Goal: Task Accomplishment & Management: Manage account settings

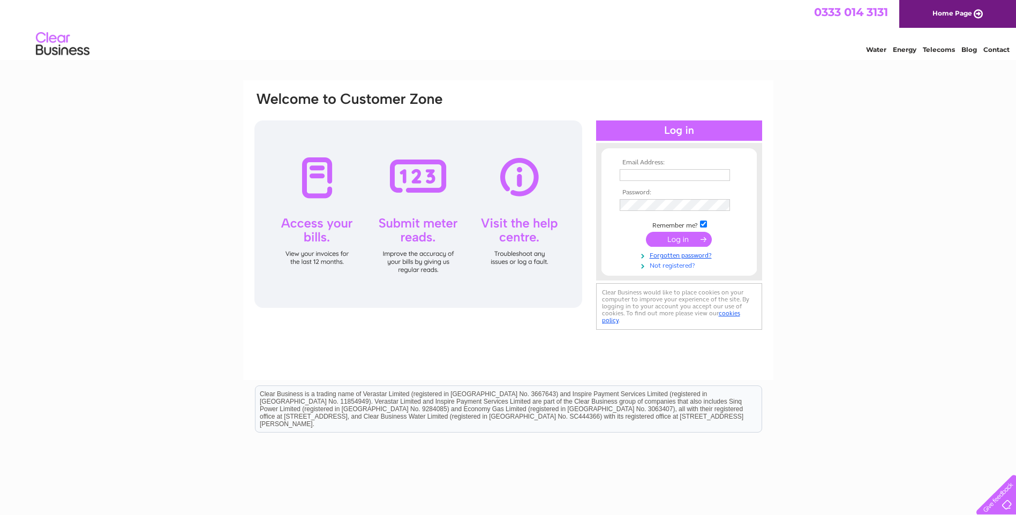
click at [669, 265] on link "Not registered?" at bounding box center [680, 265] width 122 height 10
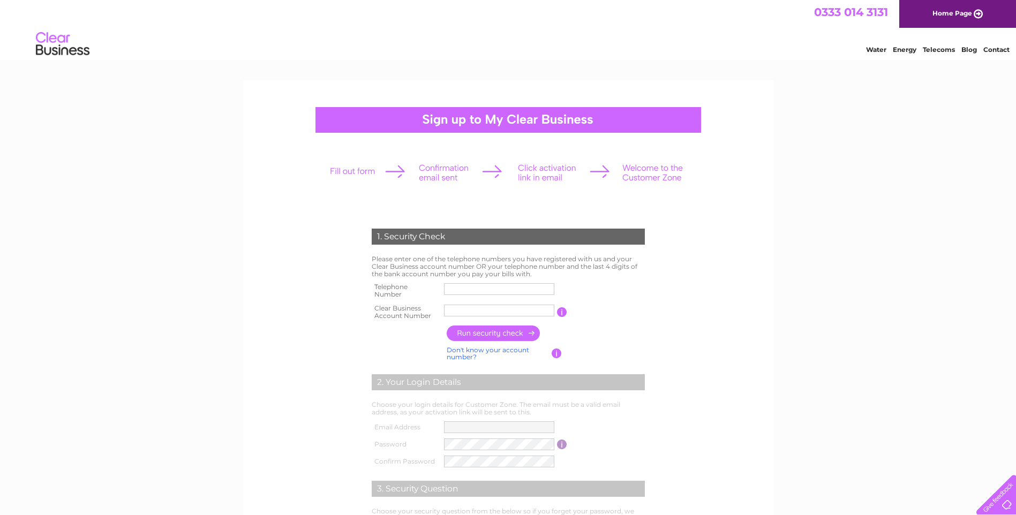
click at [462, 288] on input "text" at bounding box center [499, 289] width 110 height 12
type input "01418893221"
drag, startPoint x: 490, startPoint y: 312, endPoint x: 409, endPoint y: 309, distance: 81.4
click at [409, 309] on tr "Clear Business Account Number IAT FACIL You will find your account number on th…" at bounding box center [508, 311] width 278 height 21
type input "1092916"
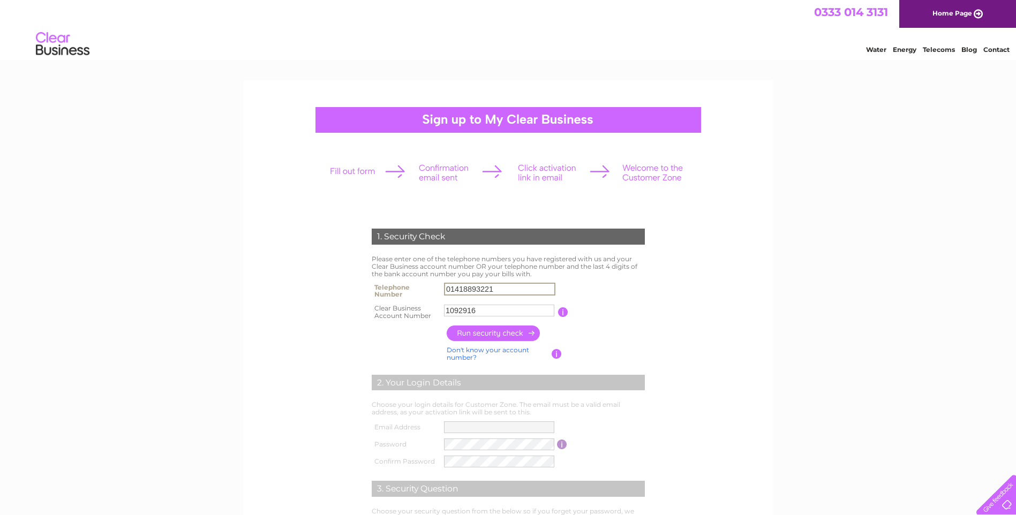
drag, startPoint x: 475, startPoint y: 289, endPoint x: 359, endPoint y: 298, distance: 116.0
click at [359, 298] on div "1. Security Check Please enter one of the telephone numbers you have registered…" at bounding box center [507, 402] width 323 height 369
drag, startPoint x: 503, startPoint y: 338, endPoint x: 534, endPoint y: 337, distance: 30.5
click at [503, 337] on input "button" at bounding box center [494, 334] width 94 height 16
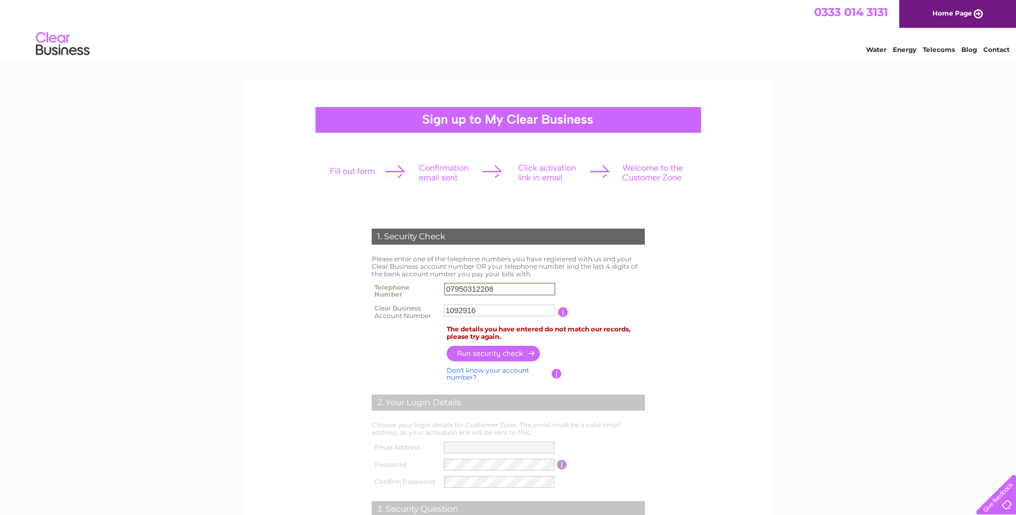
drag, startPoint x: 513, startPoint y: 289, endPoint x: 429, endPoint y: 288, distance: 84.1
click at [429, 288] on tr "Telephone Number 07950312208" at bounding box center [508, 290] width 278 height 21
type input "07766165077"
drag, startPoint x: 537, startPoint y: 349, endPoint x: 542, endPoint y: 346, distance: 6.7
click at [537, 349] on input "button" at bounding box center [494, 353] width 94 height 16
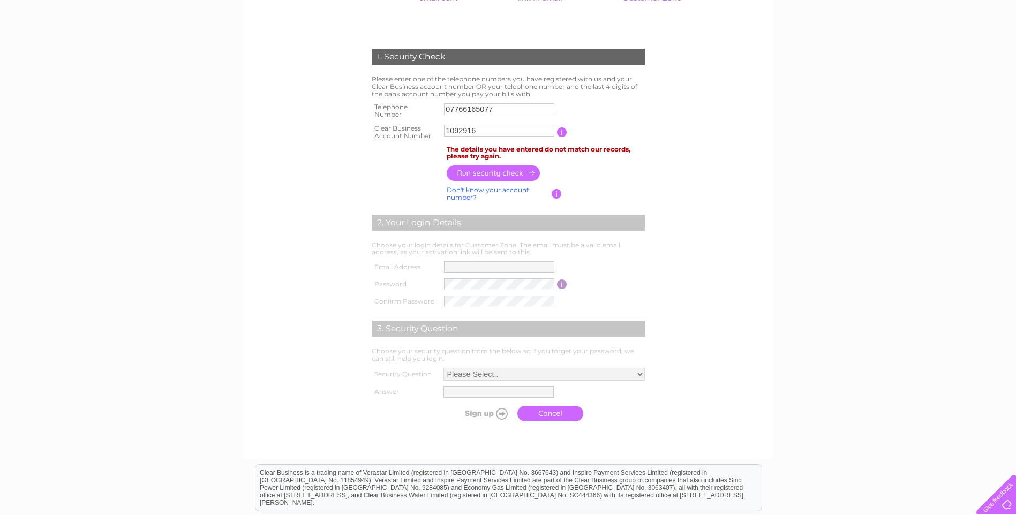
scroll to position [214, 0]
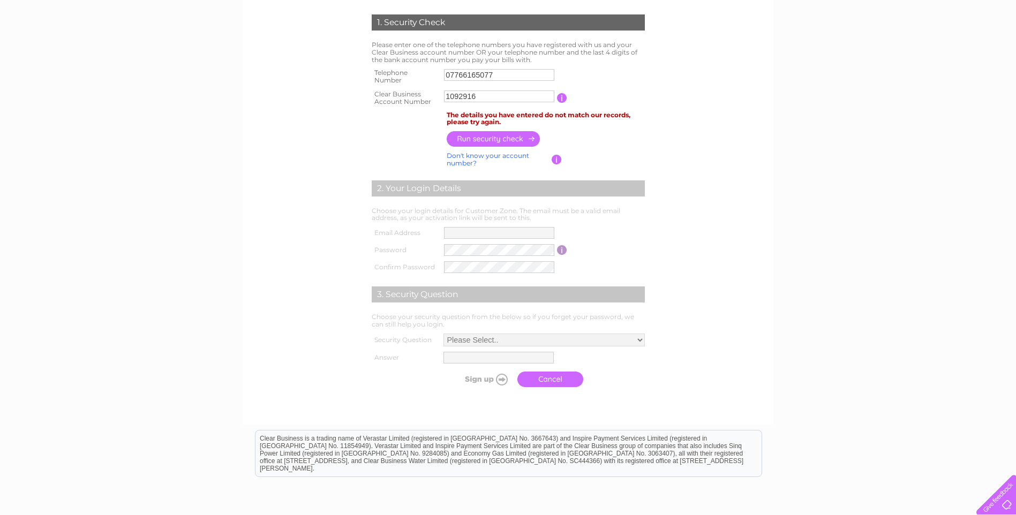
click at [489, 154] on link "Don't know your account number?" at bounding box center [488, 160] width 82 height 16
drag, startPoint x: 453, startPoint y: 97, endPoint x: 472, endPoint y: 101, distance: 19.7
click at [454, 96] on input "text" at bounding box center [451, 96] width 14 height 12
type input "8"
type input "5"
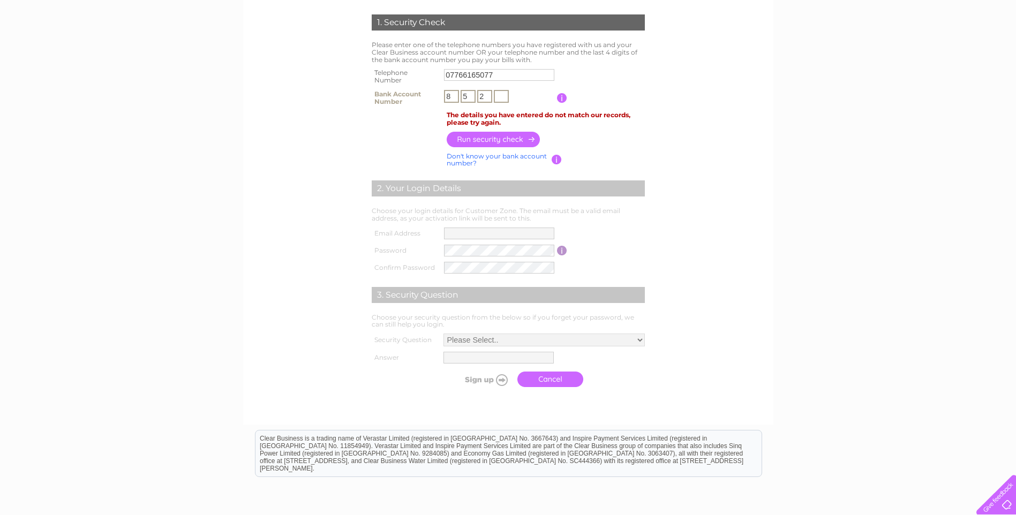
type input "2"
type input "8"
click at [500, 139] on input "button" at bounding box center [494, 140] width 94 height 16
drag, startPoint x: 505, startPoint y: 75, endPoint x: 405, endPoint y: 66, distance: 100.0
click at [405, 66] on tr "Telephone Number 07766165077" at bounding box center [508, 76] width 278 height 21
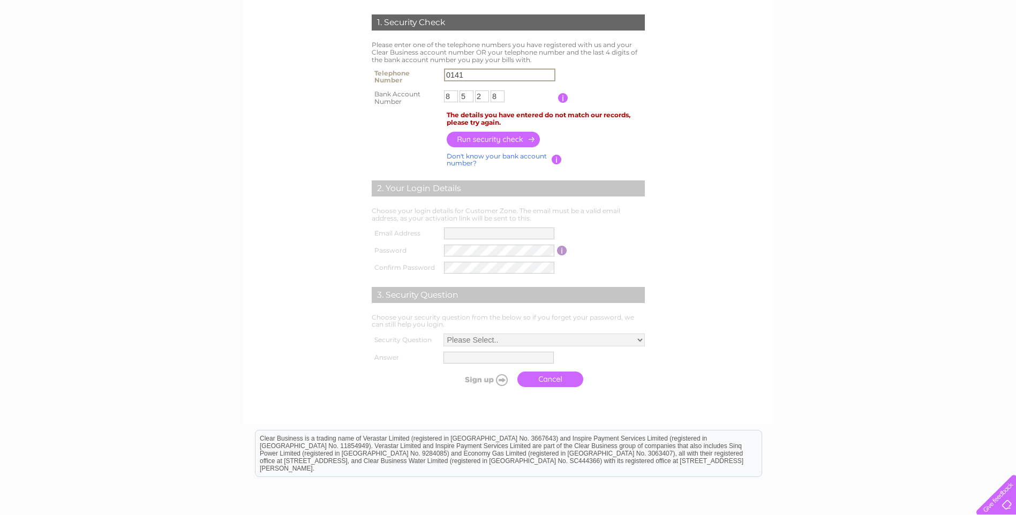
type input "01418893221"
click at [500, 135] on input "button" at bounding box center [494, 140] width 94 height 16
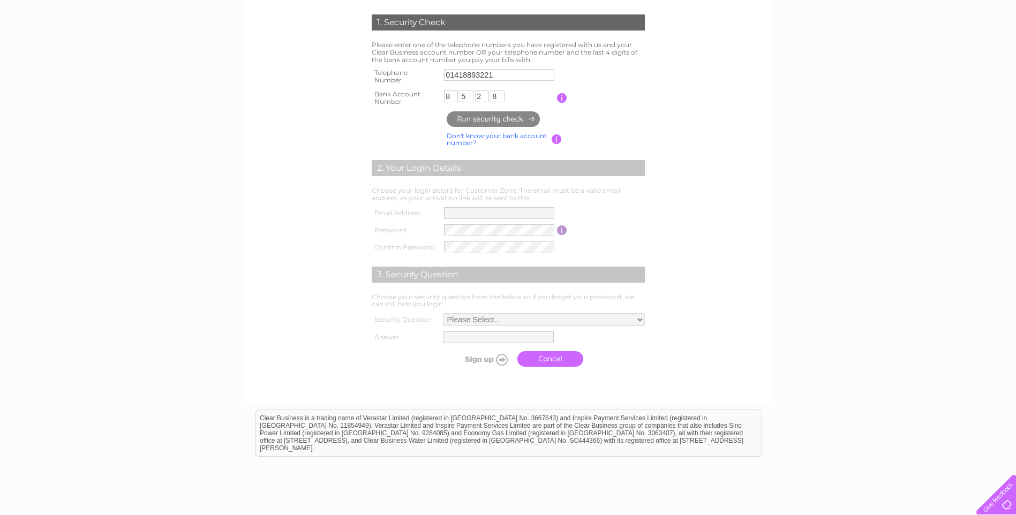
type input "**********"
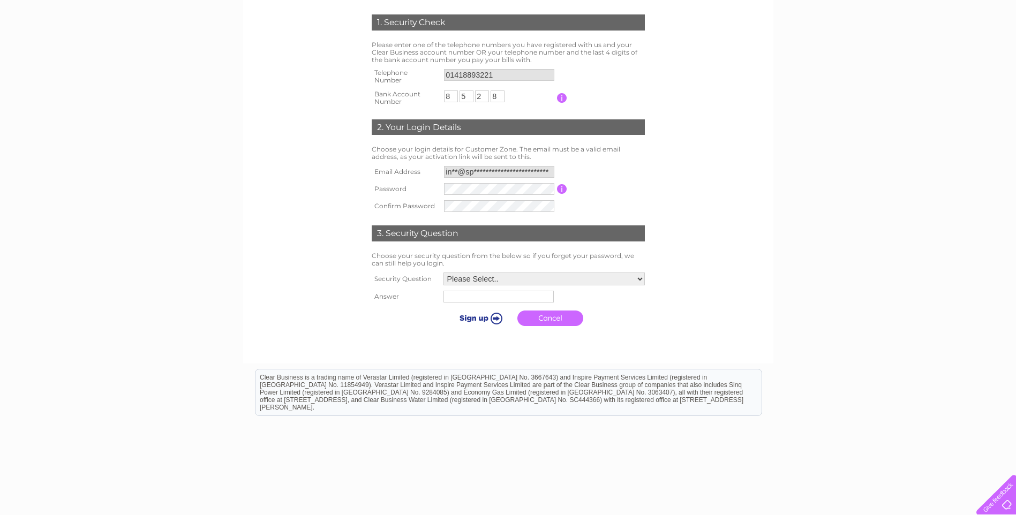
click at [457, 171] on input "**********" at bounding box center [499, 172] width 110 height 12
drag, startPoint x: 525, startPoint y: 173, endPoint x: 412, endPoint y: 177, distance: 113.0
click at [412, 177] on tr "**********" at bounding box center [508, 172] width 278 height 18
drag, startPoint x: 524, startPoint y: 172, endPoint x: 411, endPoint y: 179, distance: 113.7
click at [411, 179] on tr "**********" at bounding box center [508, 172] width 278 height 18
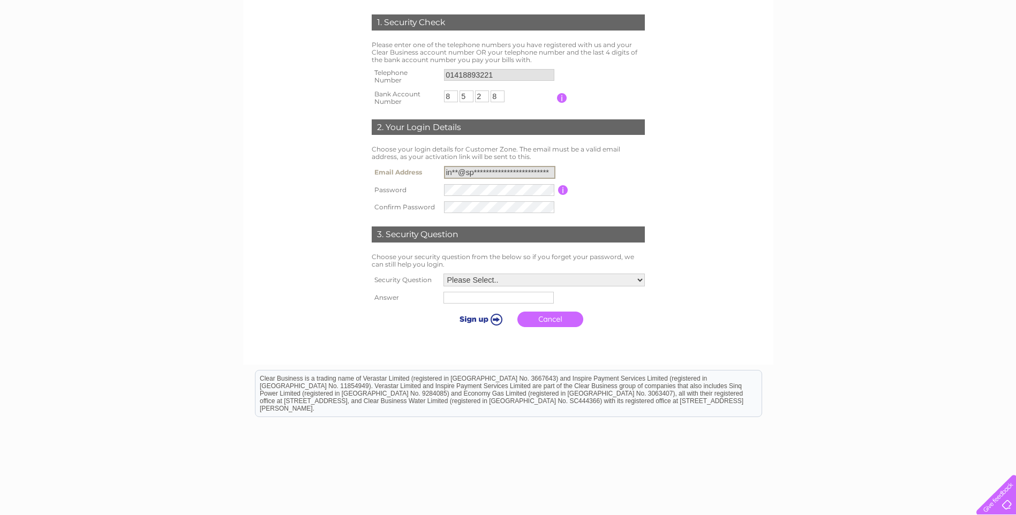
click at [481, 170] on input "**********" at bounding box center [499, 172] width 111 height 13
drag, startPoint x: 539, startPoint y: 171, endPoint x: 416, endPoint y: 172, distance: 122.6
click at [416, 172] on tr "**********" at bounding box center [508, 172] width 278 height 18
click at [709, 185] on form "1. Security Check Please enter one of the telephone numbers you have registered…" at bounding box center [508, 173] width 510 height 361
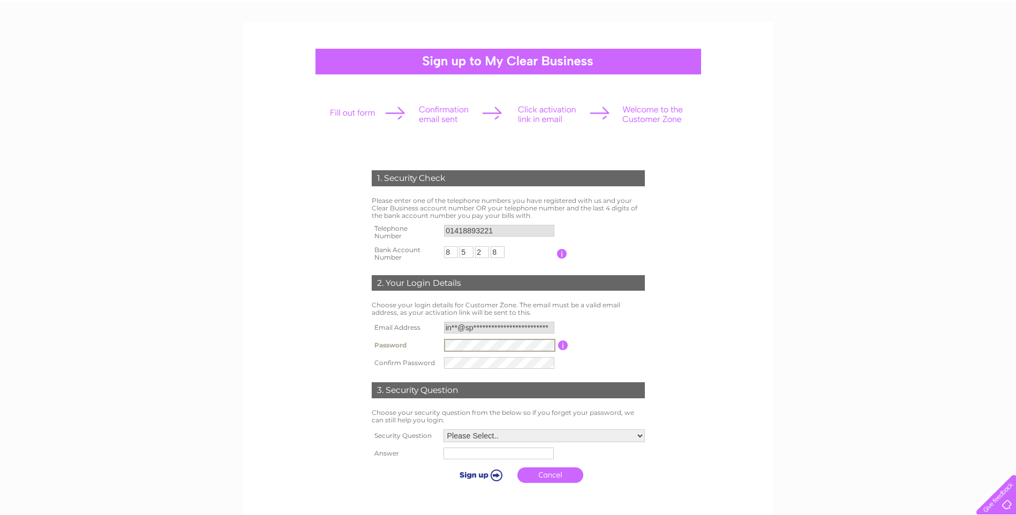
scroll to position [0, 0]
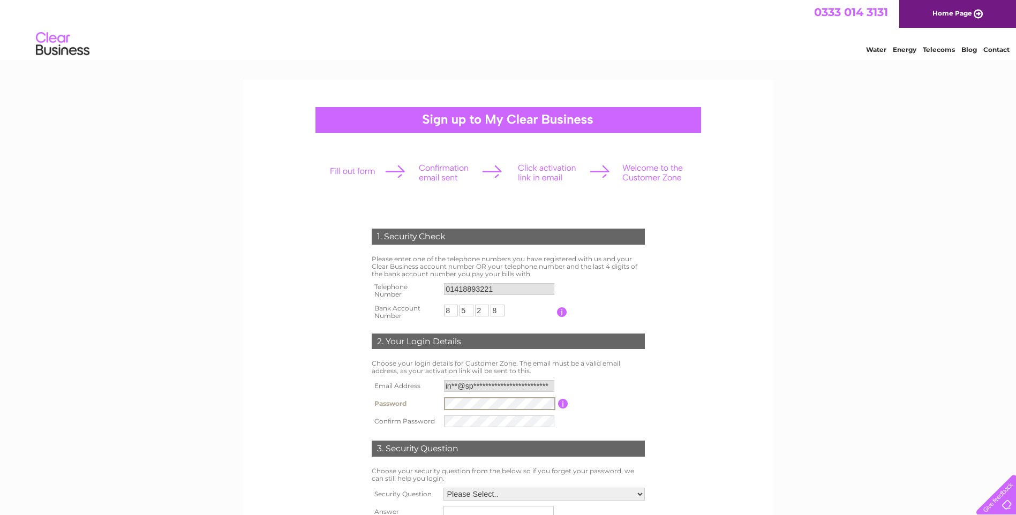
click at [363, 172] on div at bounding box center [508, 173] width 376 height 48
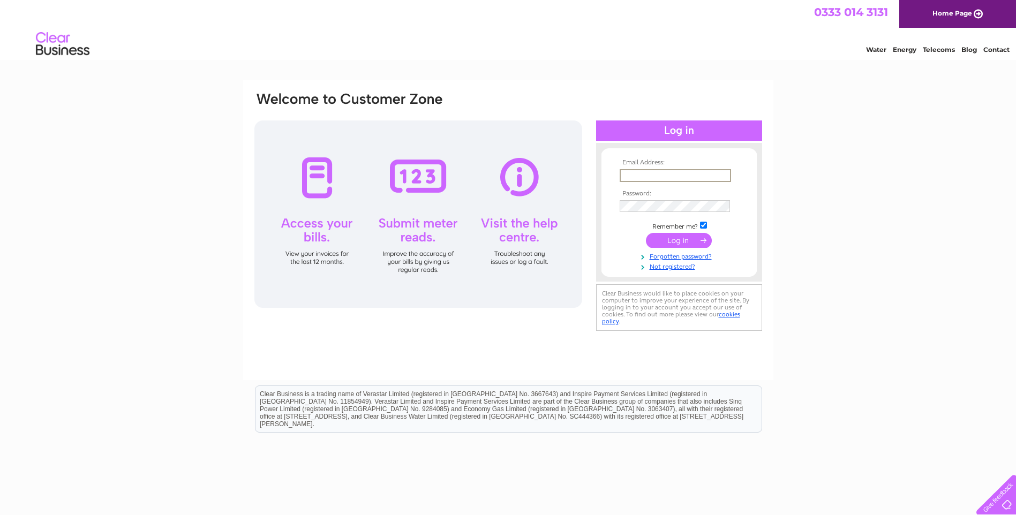
click at [655, 175] on input "text" at bounding box center [674, 175] width 111 height 13
drag, startPoint x: 779, startPoint y: 56, endPoint x: 775, endPoint y: 73, distance: 17.7
click at [779, 56] on div "Water Energy Telecoms Blog Contact" at bounding box center [508, 45] width 1016 height 35
click at [673, 268] on link "Not registered?" at bounding box center [680, 265] width 122 height 10
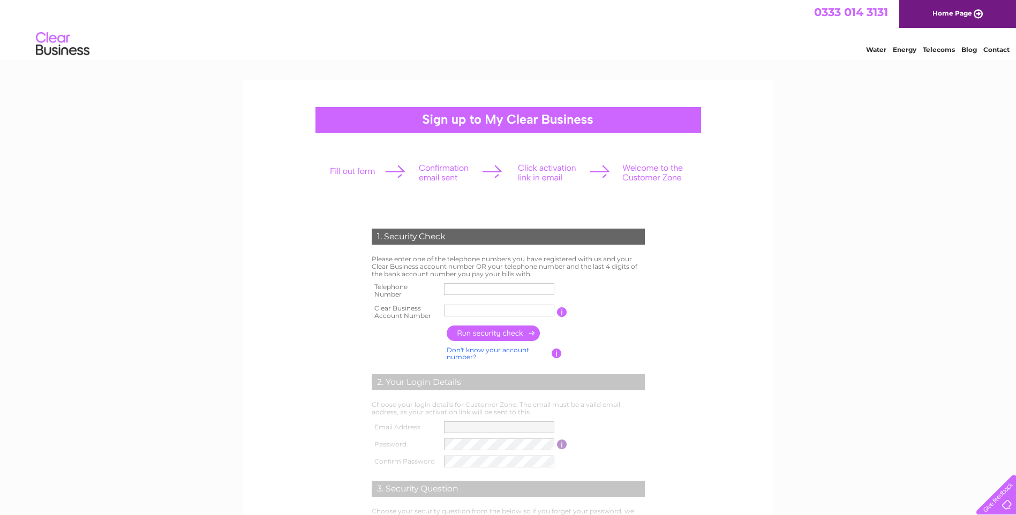
click at [456, 287] on input "text" at bounding box center [499, 289] width 110 height 12
type input "01418893221"
drag, startPoint x: 494, startPoint y: 311, endPoint x: 421, endPoint y: 313, distance: 72.9
click at [421, 313] on tr "Clear Business Account Number IAT FACIL You will find your account number on th…" at bounding box center [508, 311] width 278 height 21
type input "1092916"
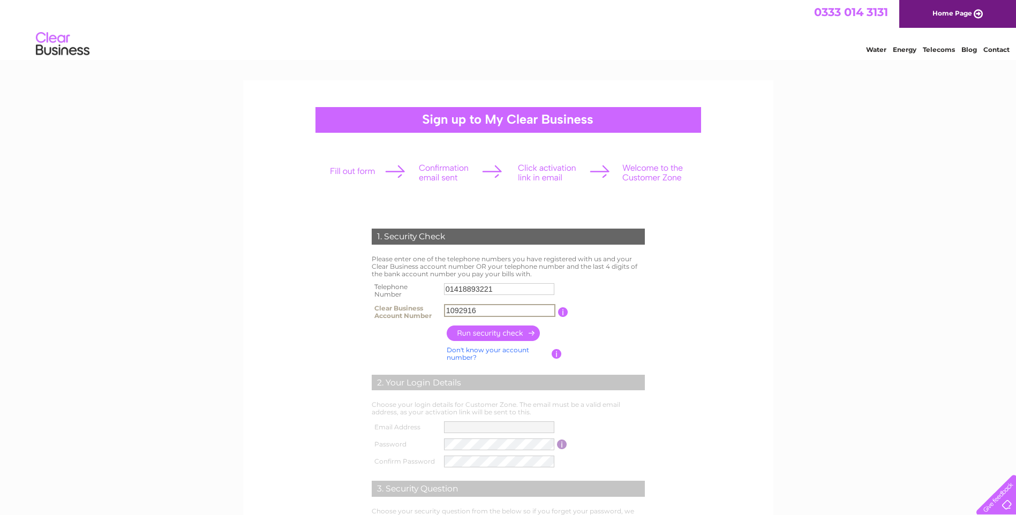
click at [496, 330] on input "button" at bounding box center [494, 334] width 94 height 16
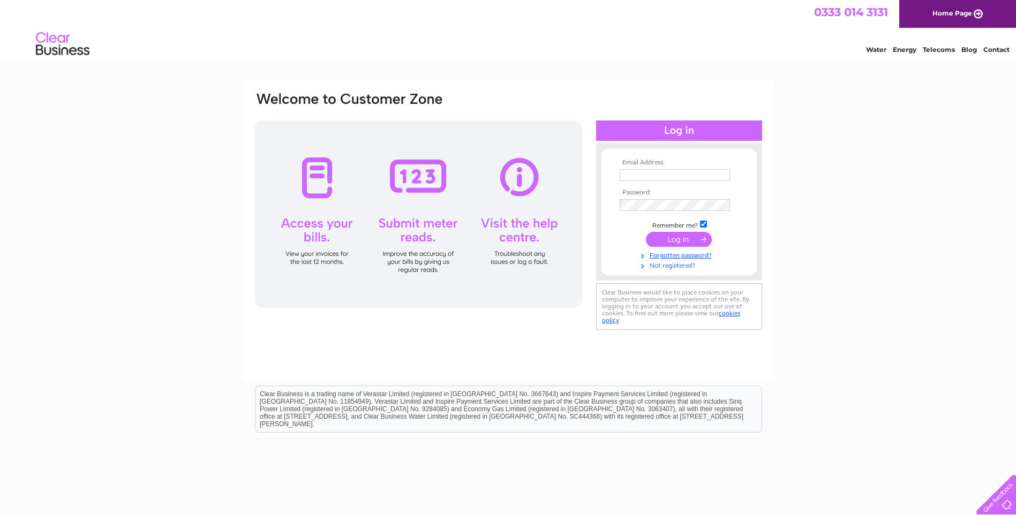
drag, startPoint x: 0, startPoint y: 0, endPoint x: 675, endPoint y: 265, distance: 724.8
click at [675, 265] on link "Not registered?" at bounding box center [680, 265] width 122 height 10
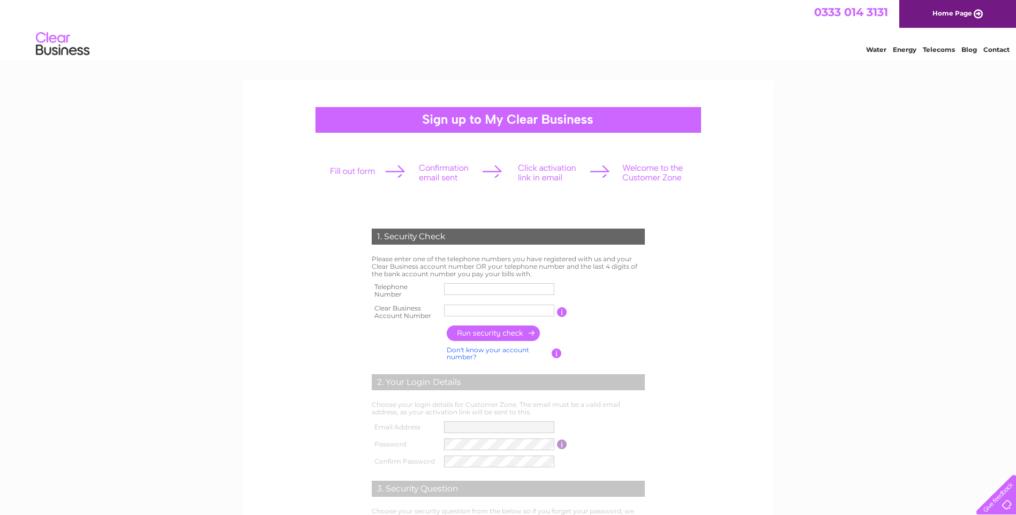
click at [459, 310] on input "text" at bounding box center [499, 311] width 110 height 12
type input "443986"
click at [461, 289] on input "text" at bounding box center [499, 289] width 111 height 13
type input "01418893221"
click at [472, 333] on input "button" at bounding box center [494, 334] width 94 height 16
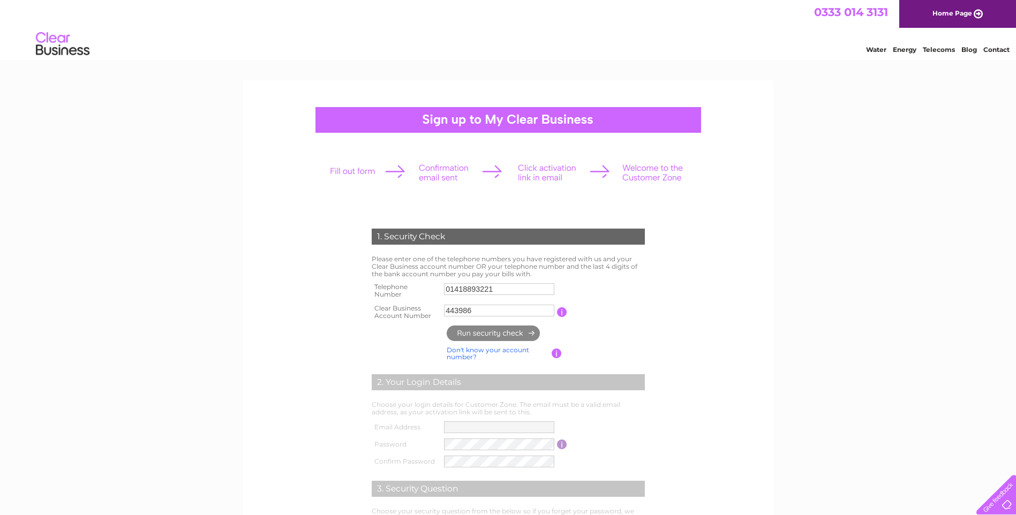
type input "**********"
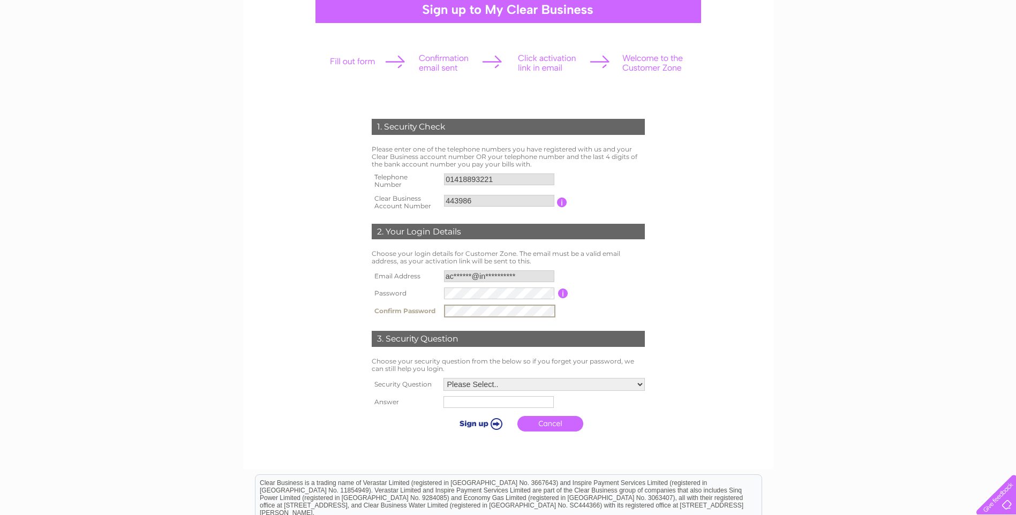
scroll to position [214, 0]
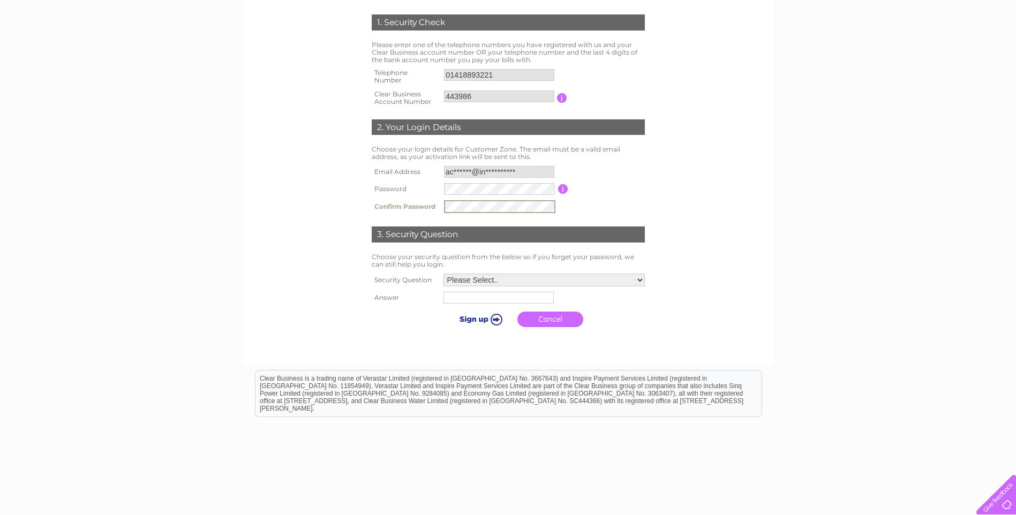
click at [471, 282] on select "Please Select.. In what town or city was your first job? In what town or city d…" at bounding box center [543, 280] width 201 height 13
select select "4"
click at [442, 273] on select "Please Select.. In what town or city was your first job? In what town or city d…" at bounding box center [543, 280] width 202 height 14
click at [473, 299] on input "text" at bounding box center [498, 297] width 111 height 13
type input "Pinewood"
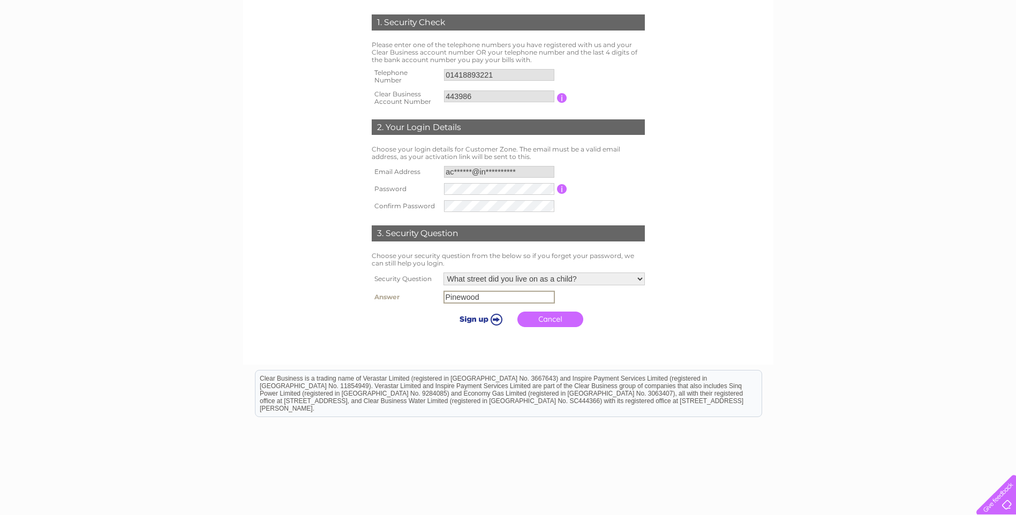
drag, startPoint x: 471, startPoint y: 315, endPoint x: 486, endPoint y: 318, distance: 14.7
click at [471, 315] on input "submit" at bounding box center [479, 319] width 66 height 15
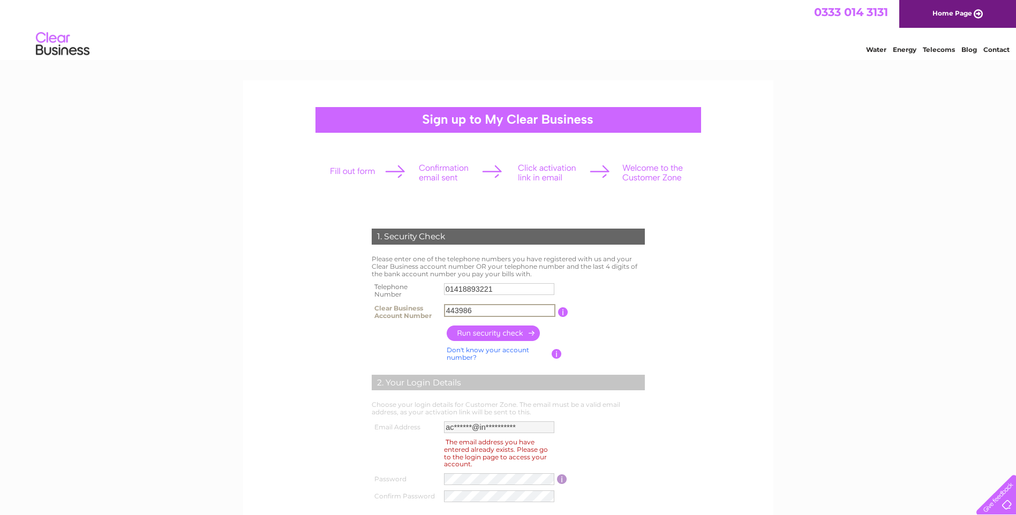
drag, startPoint x: 479, startPoint y: 310, endPoint x: 393, endPoint y: 310, distance: 85.7
click at [393, 310] on tr "Clear Business Account Number 443986 You will find your account number on the t…" at bounding box center [508, 311] width 278 height 21
type input "1092"
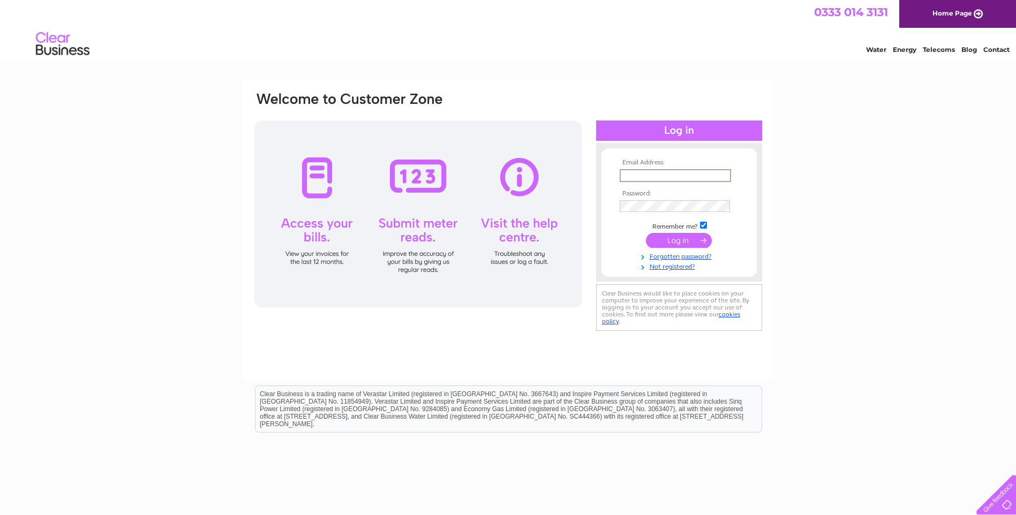
click at [657, 173] on input "text" at bounding box center [674, 175] width 111 height 13
type input "accounts@instyle.scot"
click at [646, 233] on input "submit" at bounding box center [679, 240] width 66 height 15
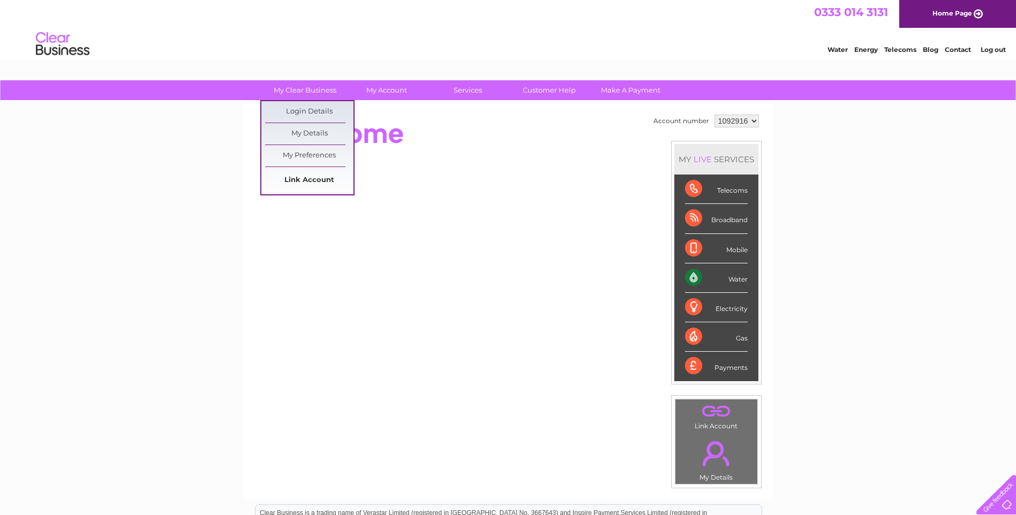
click at [312, 182] on link "Link Account" at bounding box center [309, 180] width 88 height 21
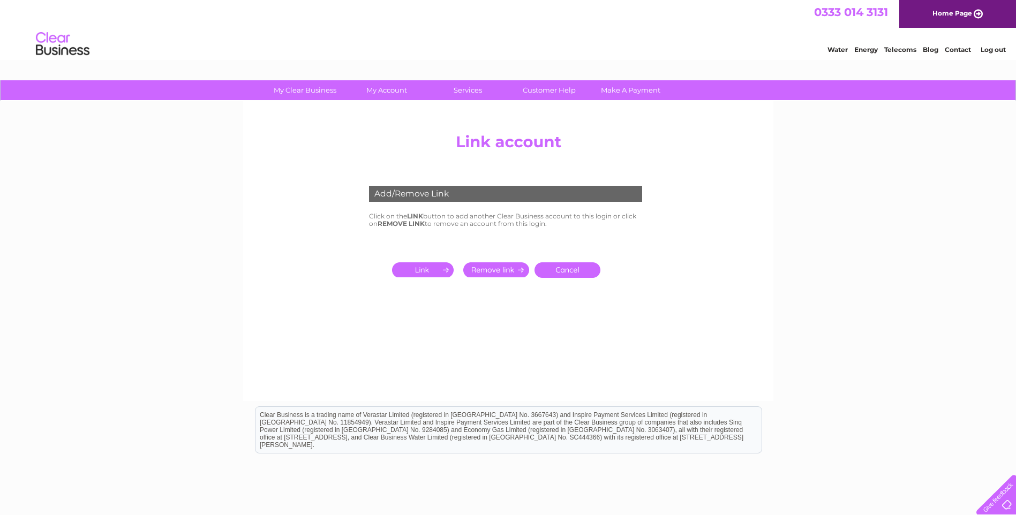
click at [419, 272] on input "submit" at bounding box center [425, 269] width 66 height 15
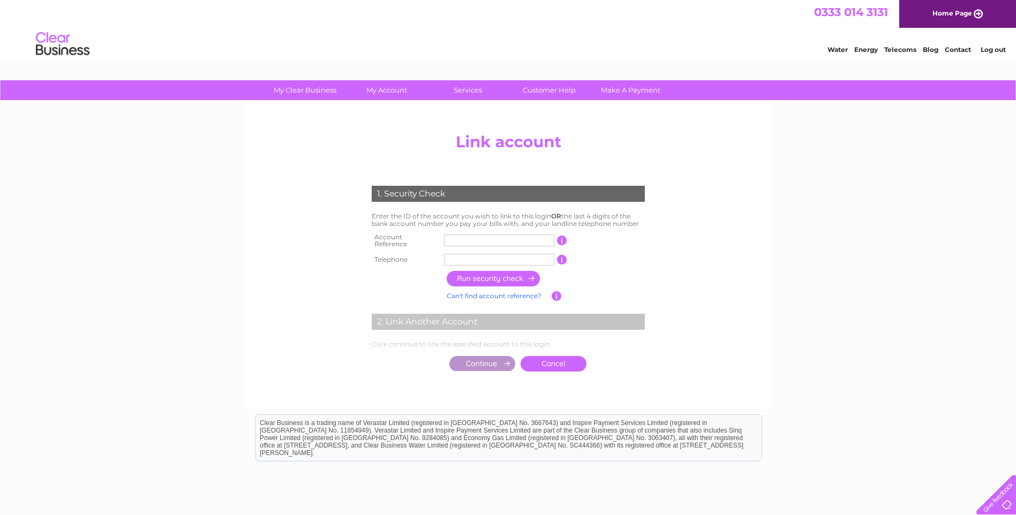
click at [475, 239] on input "text" at bounding box center [499, 241] width 110 height 12
type input "443986"
type input "01418893221"
click at [466, 272] on input "button" at bounding box center [494, 279] width 94 height 16
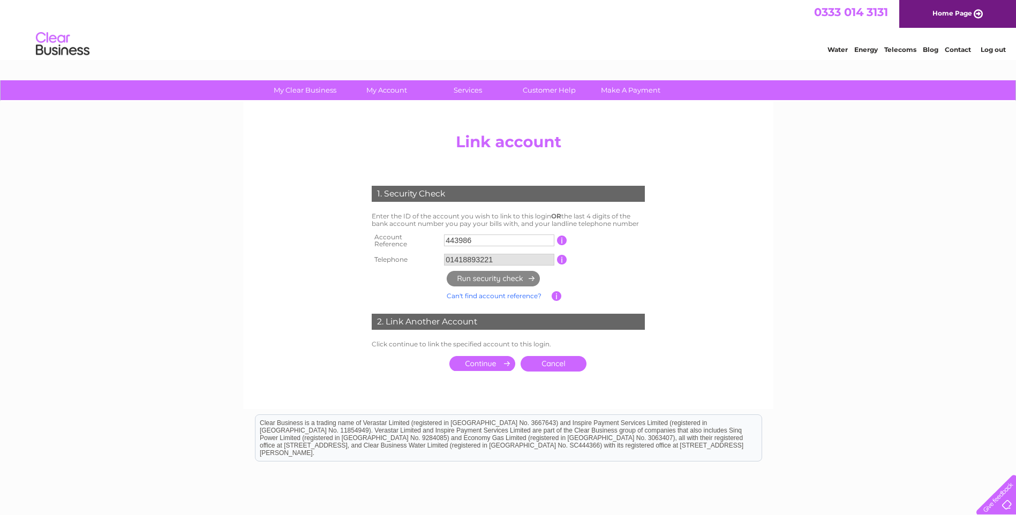
click at [487, 358] on input "submit" at bounding box center [482, 363] width 66 height 15
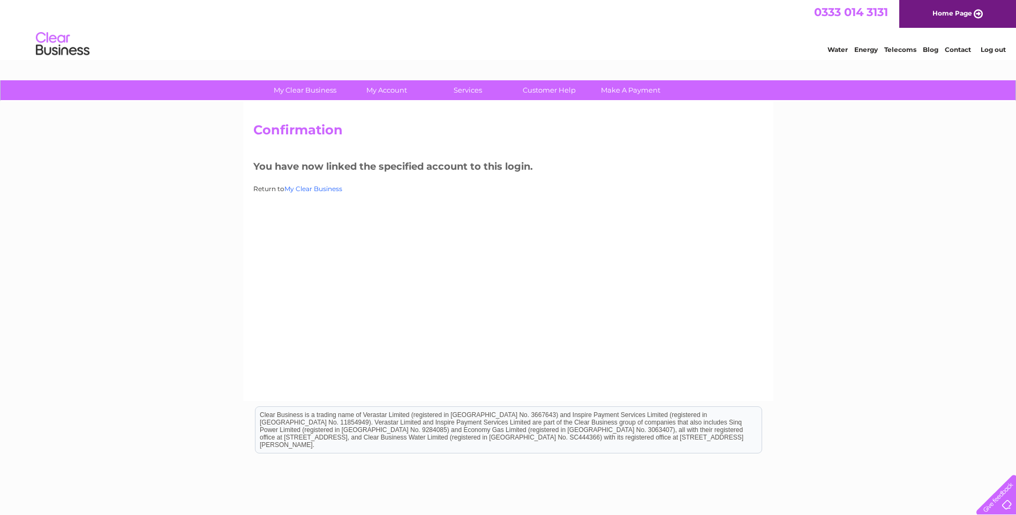
click at [311, 188] on link "My Clear Business" at bounding box center [313, 189] width 58 height 8
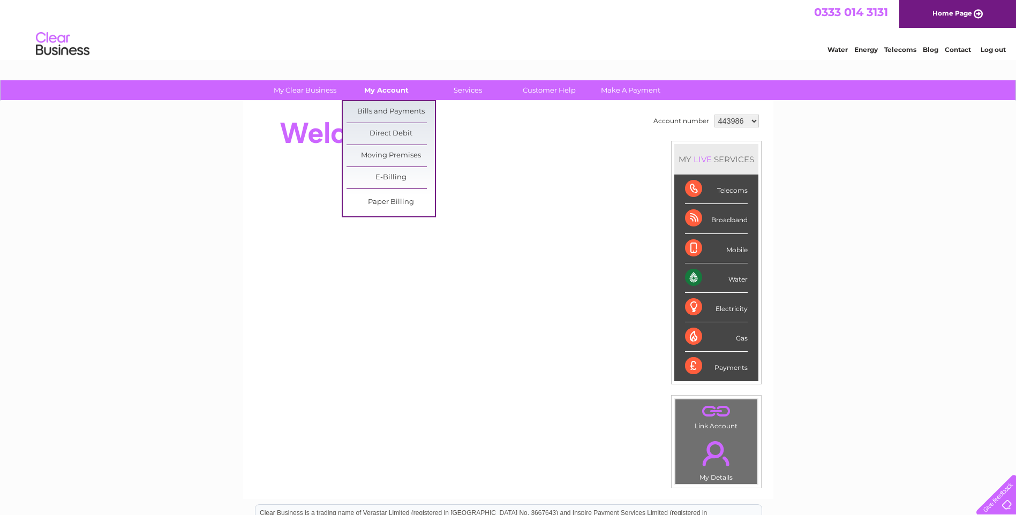
click at [380, 87] on link "My Account" at bounding box center [386, 90] width 88 height 20
click at [388, 104] on link "Bills and Payments" at bounding box center [390, 111] width 88 height 21
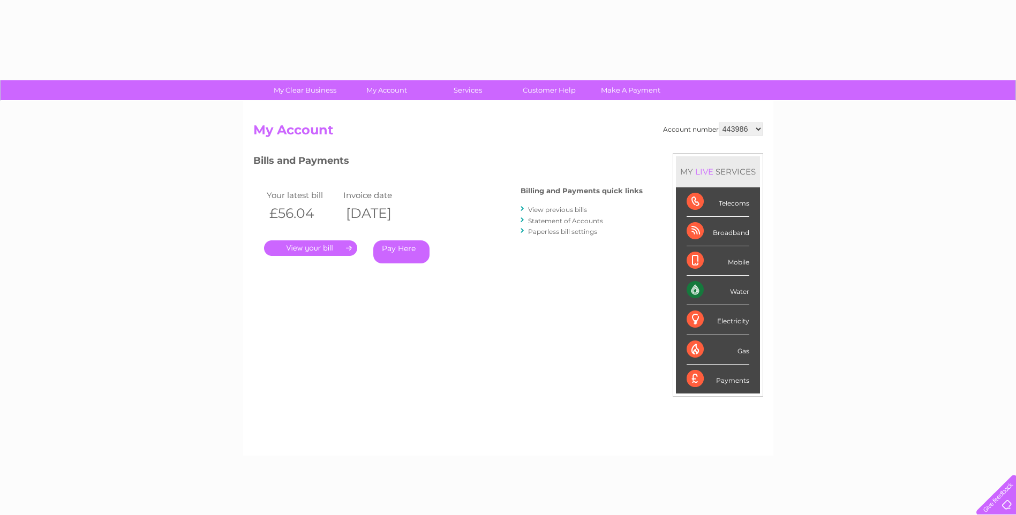
click at [290, 248] on link "." at bounding box center [310, 248] width 93 height 16
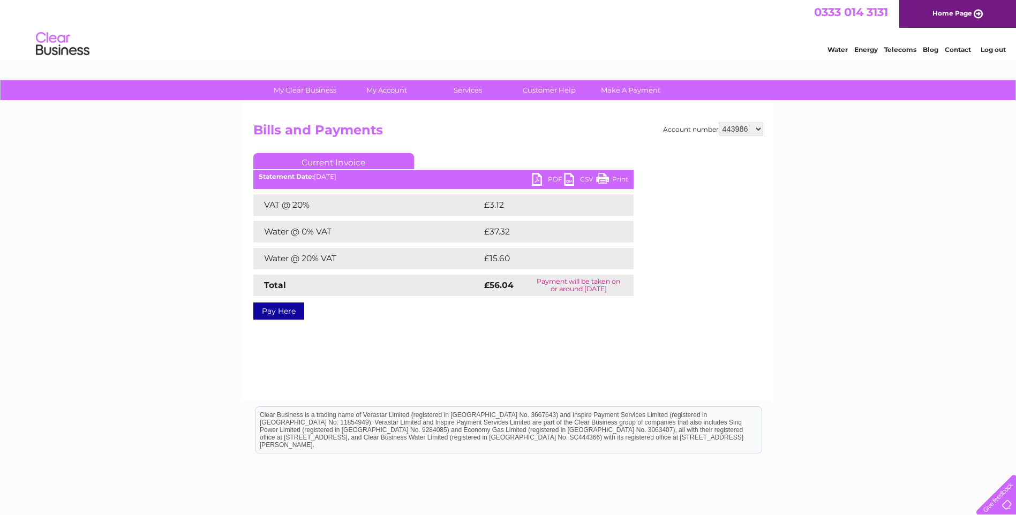
click at [553, 177] on link "PDF" at bounding box center [548, 181] width 32 height 16
